Goal: Task Accomplishment & Management: Manage account settings

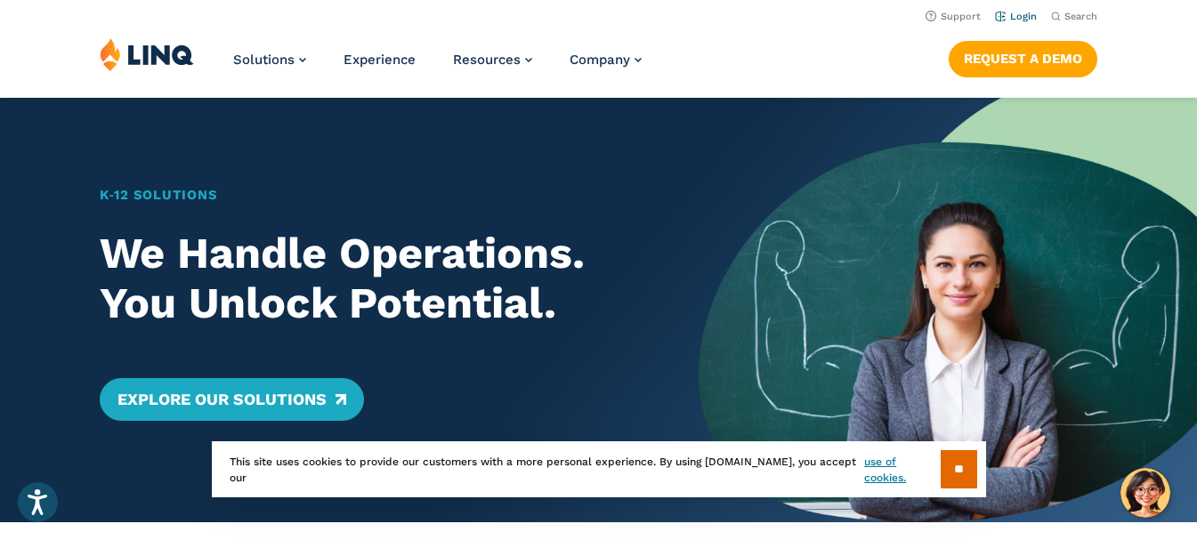
click at [1030, 12] on link "Login" at bounding box center [1016, 17] width 42 height 12
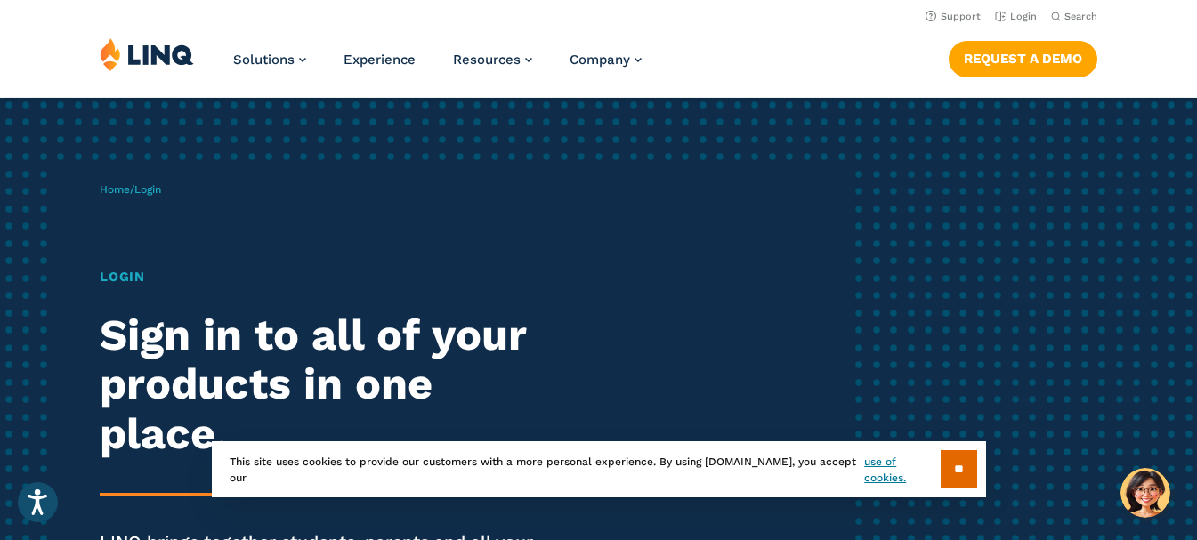
click at [124, 276] on h1 "Login" at bounding box center [330, 277] width 461 height 20
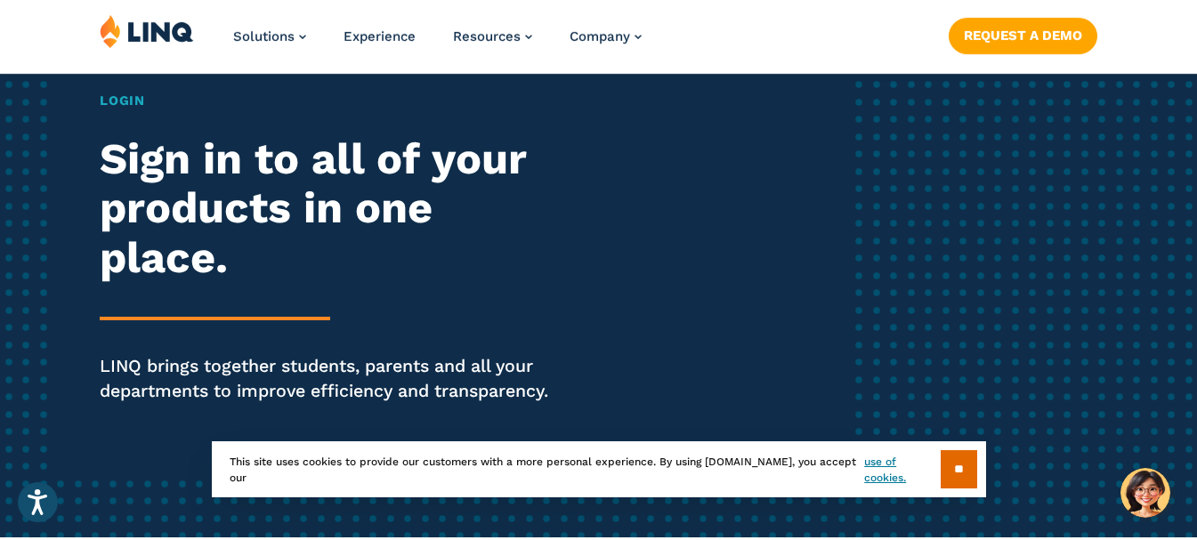
scroll to position [178, 0]
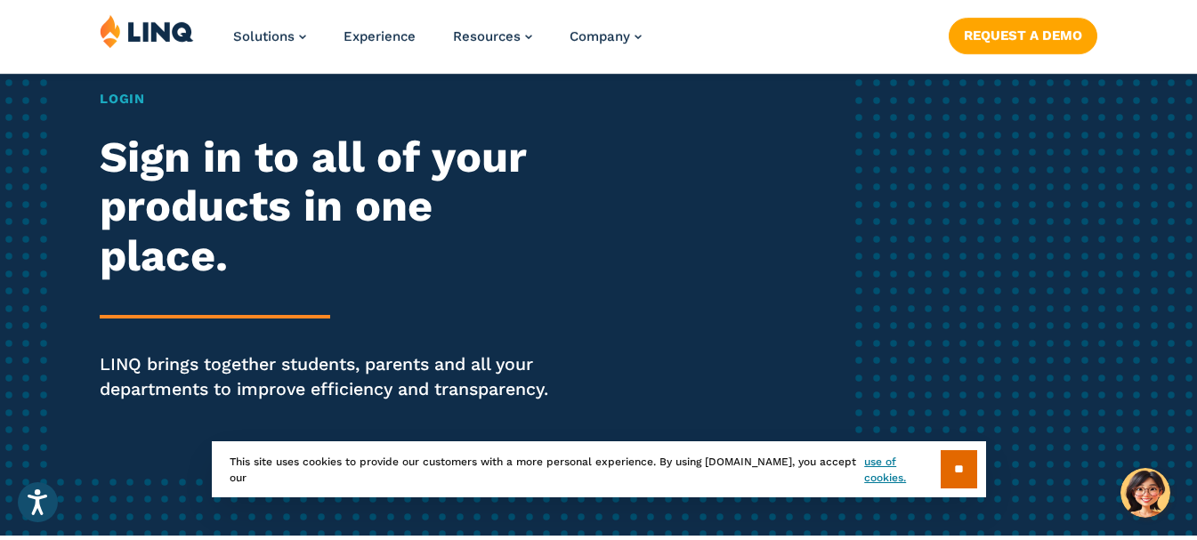
click at [196, 180] on h2 "Sign in to all of your products in one place." at bounding box center [330, 207] width 461 height 149
